Goal: Navigation & Orientation: Understand site structure

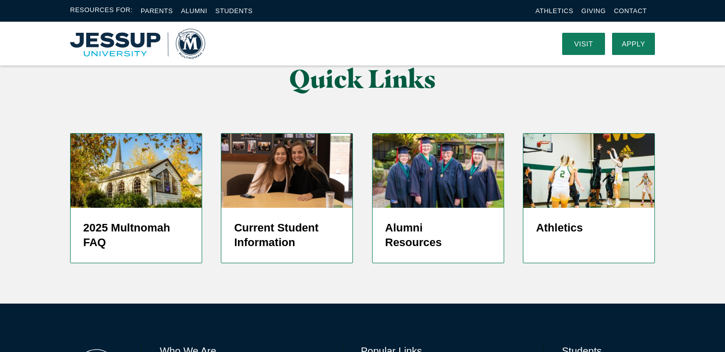
scroll to position [2487, 0]
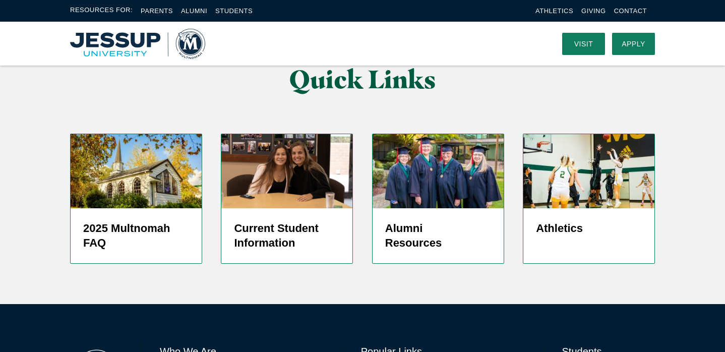
click at [149, 9] on link "Parents" at bounding box center [157, 11] width 32 height 8
click at [185, 10] on link "Alumni" at bounding box center [194, 11] width 26 height 8
click at [229, 11] on link "Students" at bounding box center [233, 11] width 37 height 8
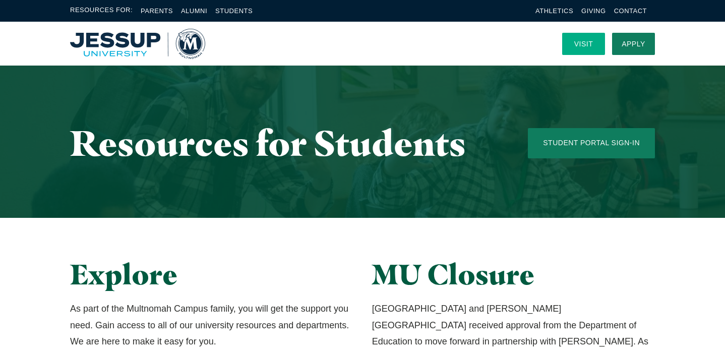
click at [586, 45] on link "Visit" at bounding box center [583, 44] width 43 height 22
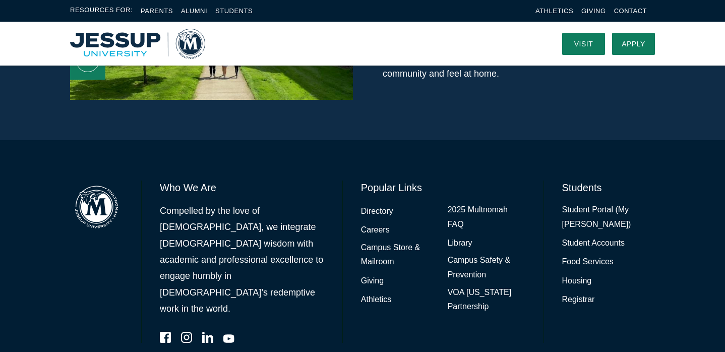
scroll to position [780, 0]
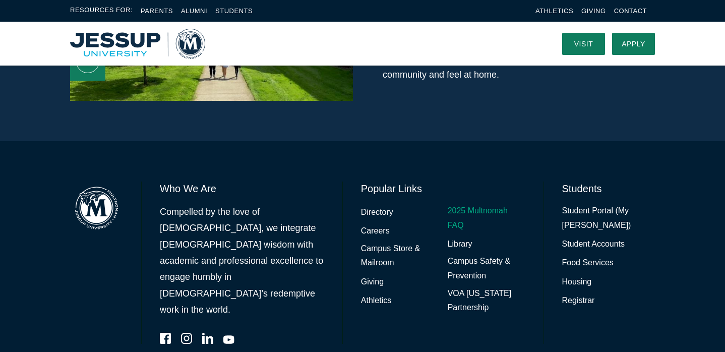
click at [454, 204] on link "2025 Multnomah FAQ" at bounding box center [486, 218] width 78 height 29
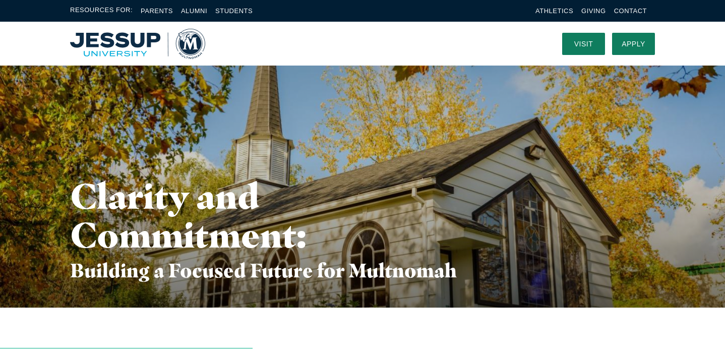
click at [120, 44] on img "Home" at bounding box center [137, 44] width 135 height 30
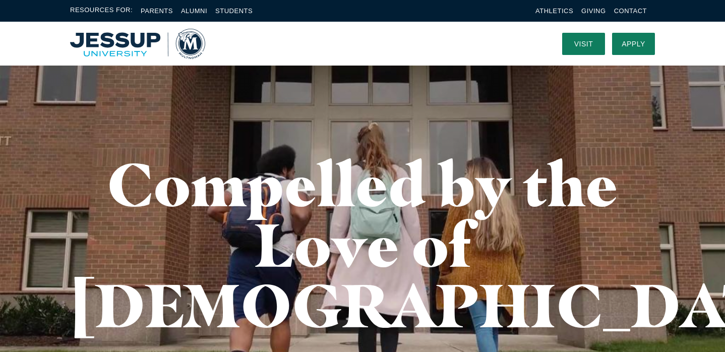
scroll to position [13, 0]
